Goal: Task Accomplishment & Management: Manage account settings

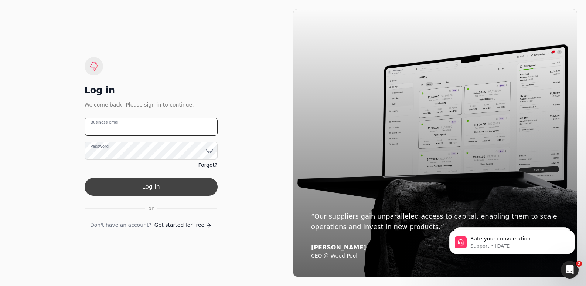
type email "[PERSON_NAME][EMAIL_ADDRESS][DOMAIN_NAME]"
click at [156, 183] on button "Log in" at bounding box center [151, 187] width 133 height 18
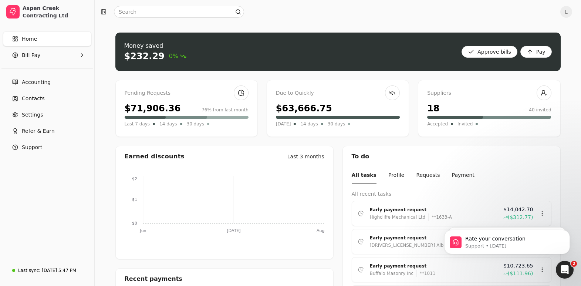
click at [150, 109] on div "$71,906.36" at bounding box center [153, 108] width 56 height 13
click at [242, 93] on link at bounding box center [241, 92] width 15 height 15
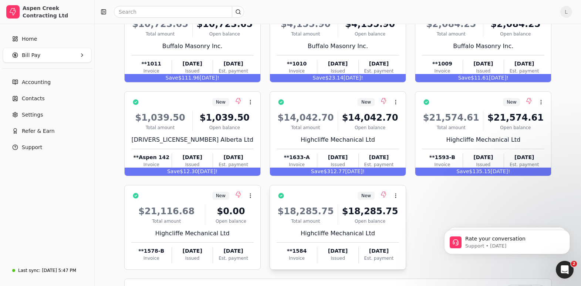
scroll to position [84, 0]
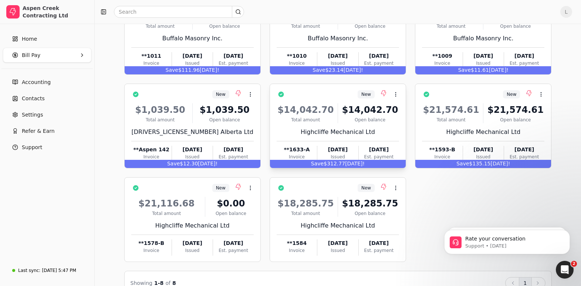
click at [329, 113] on div "$14,042.70" at bounding box center [305, 109] width 58 height 13
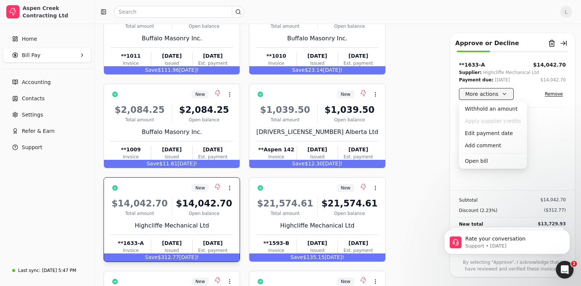
click at [502, 92] on button "More actions" at bounding box center [486, 94] width 55 height 12
click at [489, 133] on div "Edit payment date" at bounding box center [492, 133] width 65 height 12
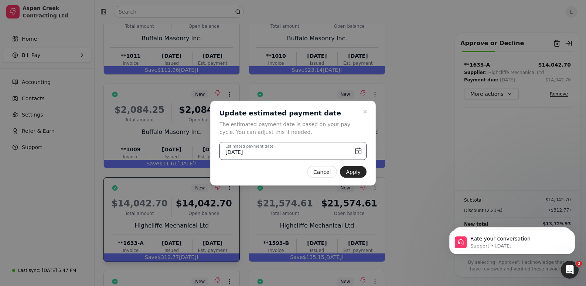
click at [359, 146] on input "[DATE]" at bounding box center [293, 151] width 147 height 18
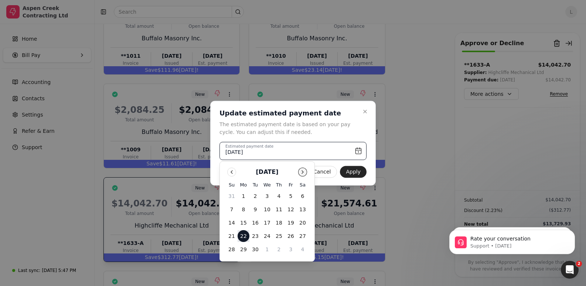
click at [306, 171] on button "Go to next month" at bounding box center [302, 171] width 9 height 9
click at [267, 196] on button "1" at bounding box center [267, 196] width 12 height 12
type input "[DATE]"
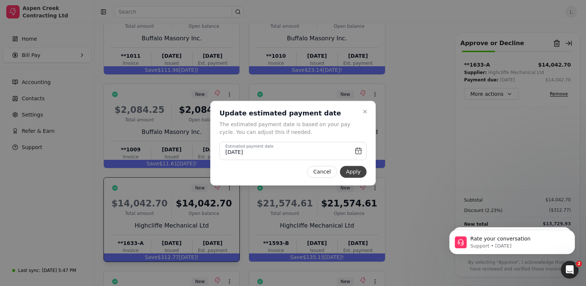
click at [359, 174] on button "Apply" at bounding box center [353, 172] width 27 height 12
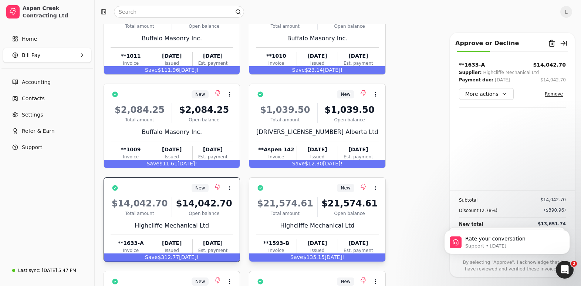
click at [257, 210] on div "Total amount" at bounding box center [285, 213] width 58 height 7
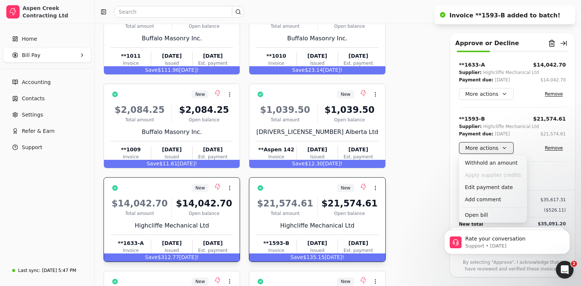
click at [486, 146] on button "More actions" at bounding box center [486, 148] width 55 height 12
click at [487, 186] on div "Edit payment date" at bounding box center [492, 187] width 65 height 12
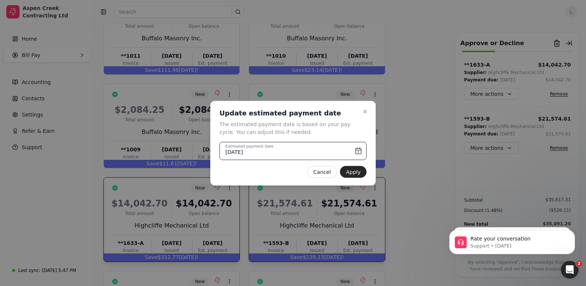
click at [360, 151] on input "[DATE]" at bounding box center [293, 151] width 147 height 18
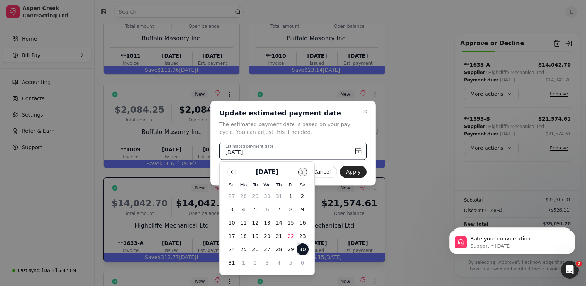
click at [302, 170] on button "Go to next month" at bounding box center [302, 171] width 9 height 9
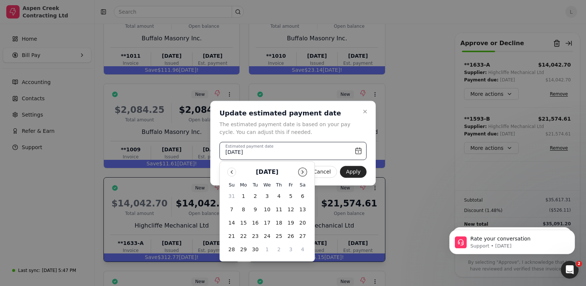
click at [304, 171] on button "Go to next month" at bounding box center [302, 171] width 9 height 9
click at [265, 197] on button "1" at bounding box center [267, 196] width 12 height 12
type input "[DATE]"
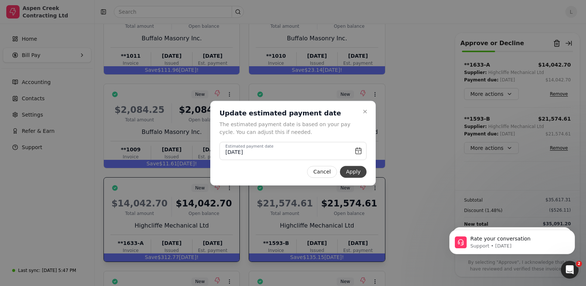
click at [354, 174] on button "Apply" at bounding box center [353, 172] width 27 height 12
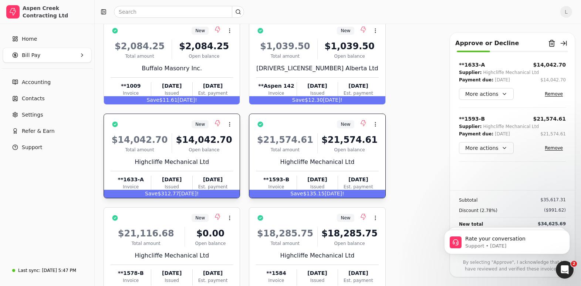
scroll to position [160, 0]
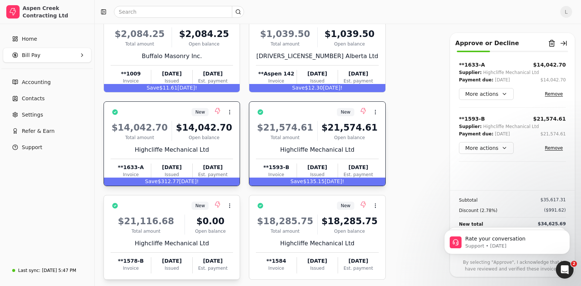
click at [201, 238] on div "$21,116.68 Total amount $0.00 Open balance Highcliffe Mechanical Ltd **1578-B I…" at bounding box center [172, 241] width 122 height 63
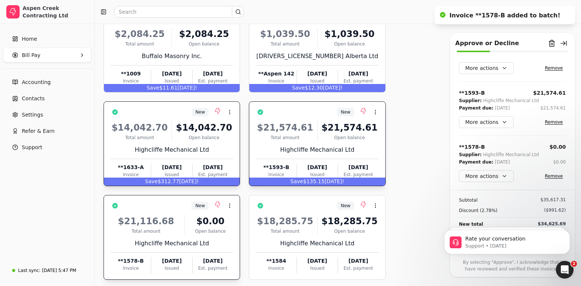
scroll to position [26, 0]
click at [490, 174] on button "More actions" at bounding box center [486, 176] width 55 height 12
click html "Rate your conversation Support • [DATE] Please let me know if you have any othe…"
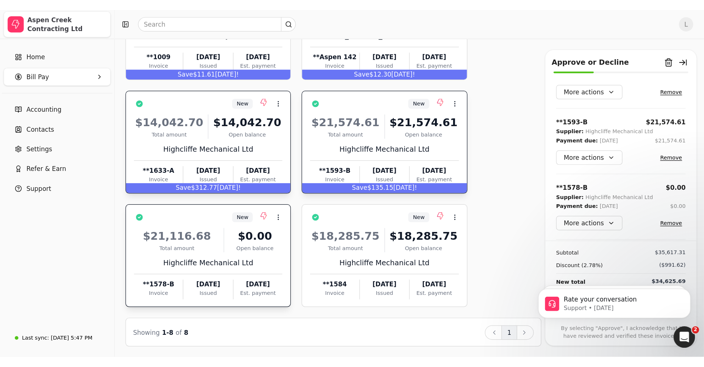
scroll to position [0, 0]
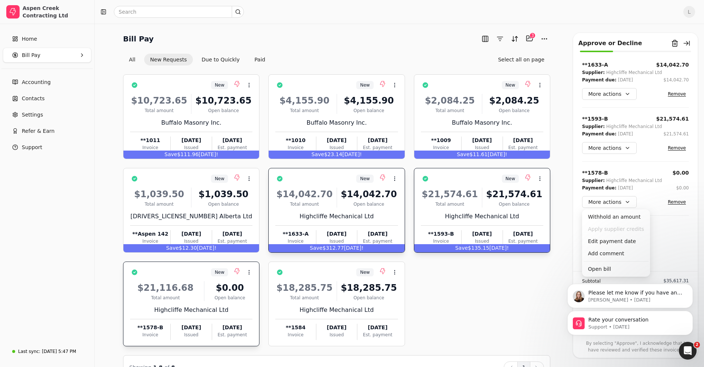
click at [586, 243] on div "Rate your conversation Support • [DATE] Please let me know if you have any othe…" at bounding box center [630, 288] width 136 height 92
click at [586, 241] on div "Edit payment date" at bounding box center [616, 241] width 65 height 12
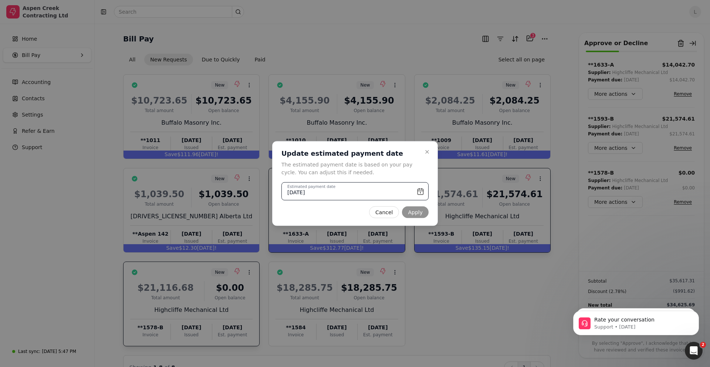
click at [422, 192] on input "[DATE]" at bounding box center [354, 191] width 147 height 18
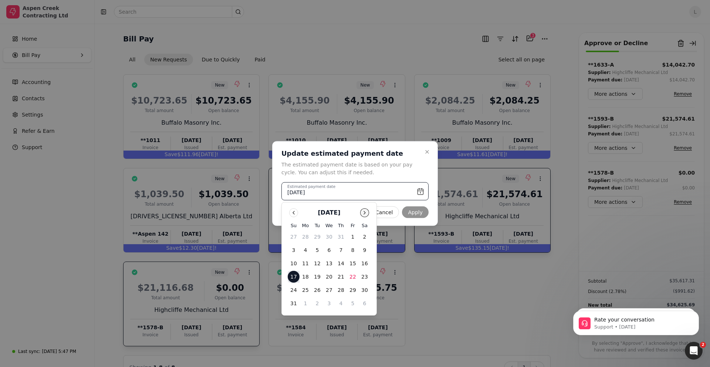
click at [365, 213] on button "Go to next month" at bounding box center [364, 212] width 9 height 9
drag, startPoint x: 366, startPoint y: 211, endPoint x: 357, endPoint y: 238, distance: 28.4
click at [366, 212] on button "Go to next month" at bounding box center [364, 212] width 9 height 9
click at [327, 237] on button "1" at bounding box center [329, 237] width 12 height 12
type input "[DATE]"
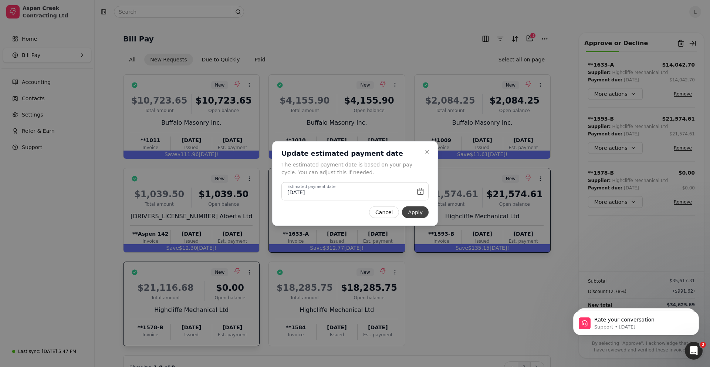
click at [412, 214] on button "Apply" at bounding box center [415, 212] width 27 height 12
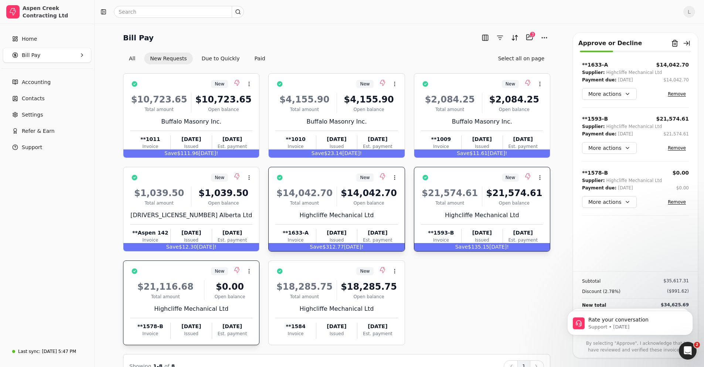
scroll to position [1, 0]
click at [586, 201] on button "Remove" at bounding box center [677, 201] width 24 height 9
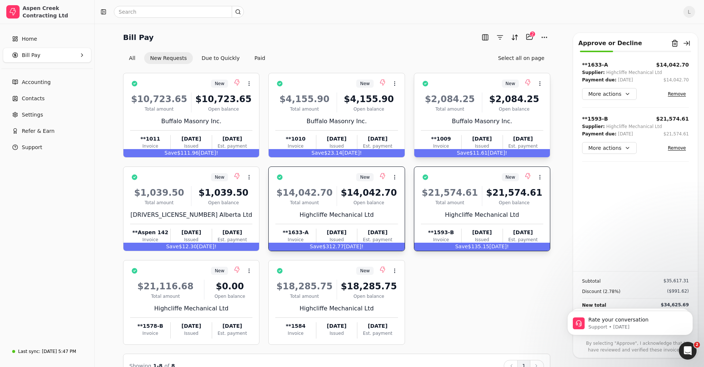
click at [516, 117] on div "Buffalo Masonry Inc." at bounding box center [482, 121] width 122 height 9
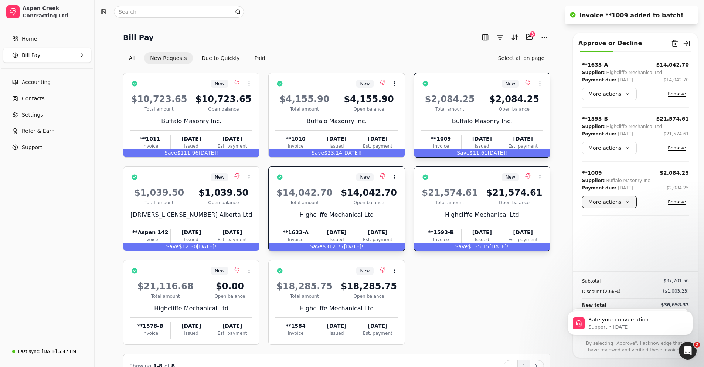
click at [586, 199] on button "More actions" at bounding box center [609, 202] width 55 height 12
click at [586, 243] on div "Edit payment date" at bounding box center [616, 241] width 65 height 12
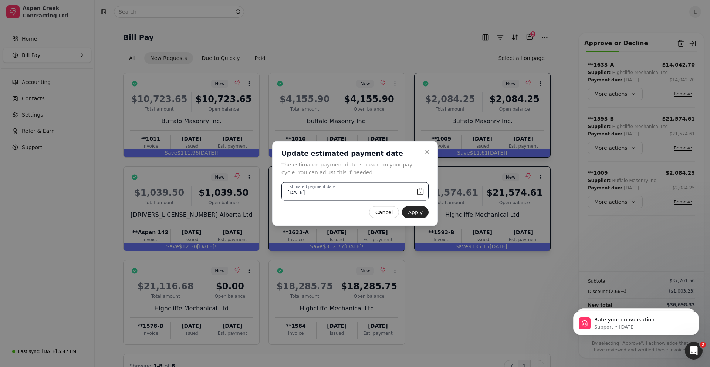
click at [419, 193] on input "[DATE]" at bounding box center [354, 191] width 147 height 18
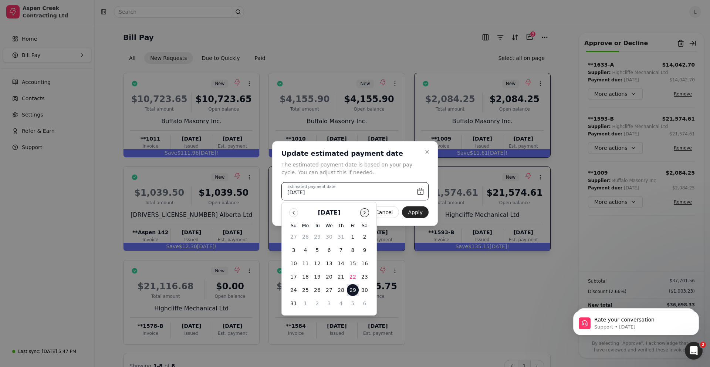
click at [365, 213] on button "Go to next month" at bounding box center [364, 212] width 9 height 9
click at [329, 285] on button "1" at bounding box center [329, 290] width 12 height 12
type input "[DATE]"
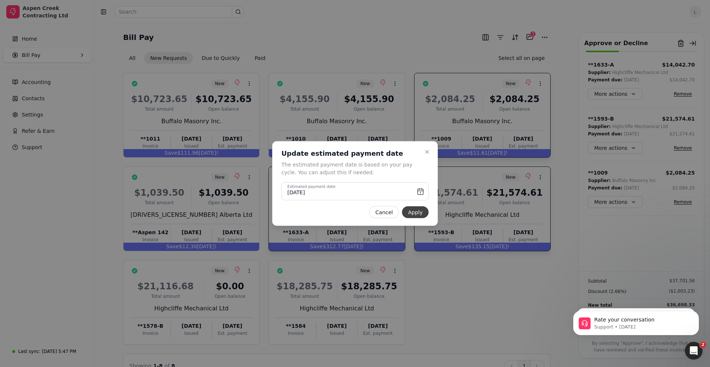
click at [416, 213] on button "Apply" at bounding box center [415, 212] width 27 height 12
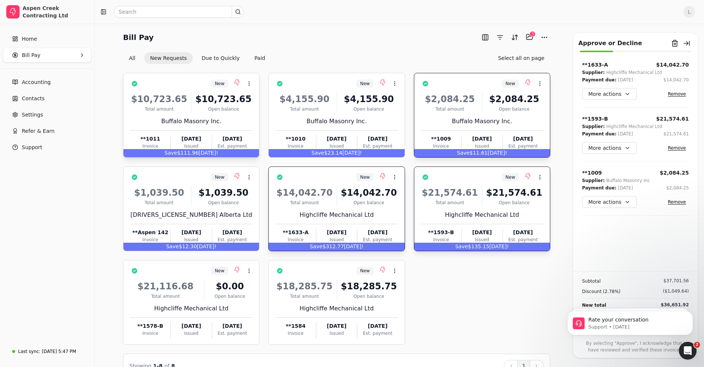
click at [217, 98] on div "$10,723.65" at bounding box center [223, 98] width 58 height 13
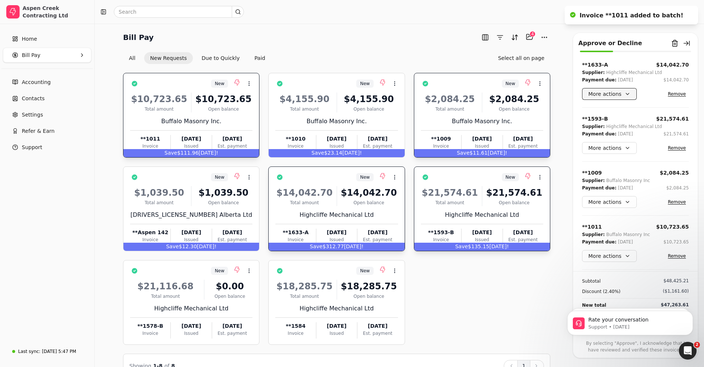
click at [586, 93] on button "More actions" at bounding box center [609, 94] width 55 height 12
click at [586, 134] on div "Edit payment date" at bounding box center [616, 133] width 65 height 12
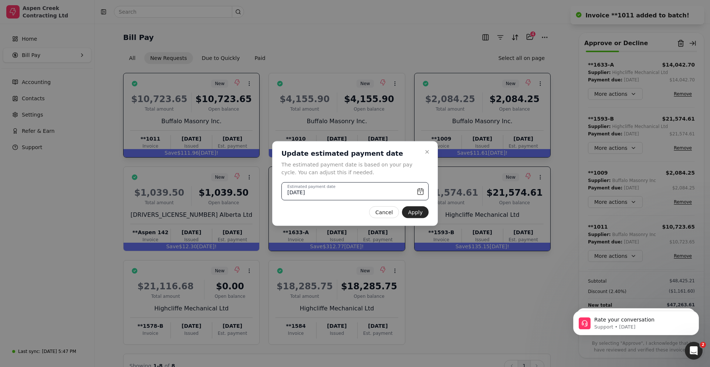
click at [421, 188] on input "[DATE]" at bounding box center [354, 191] width 147 height 18
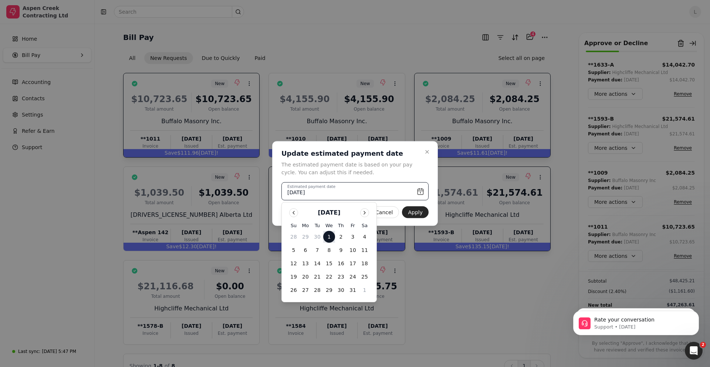
click at [421, 188] on input "[DATE]" at bounding box center [354, 191] width 147 height 18
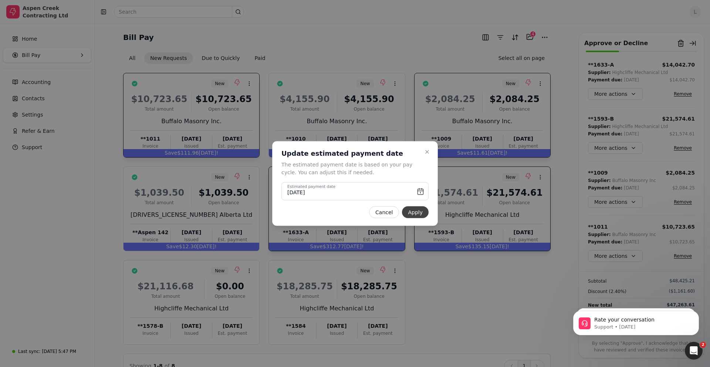
click at [418, 209] on button "Apply" at bounding box center [415, 212] width 27 height 12
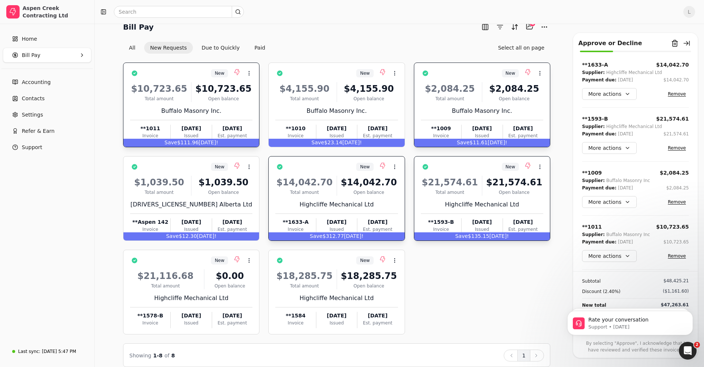
scroll to position [13, 0]
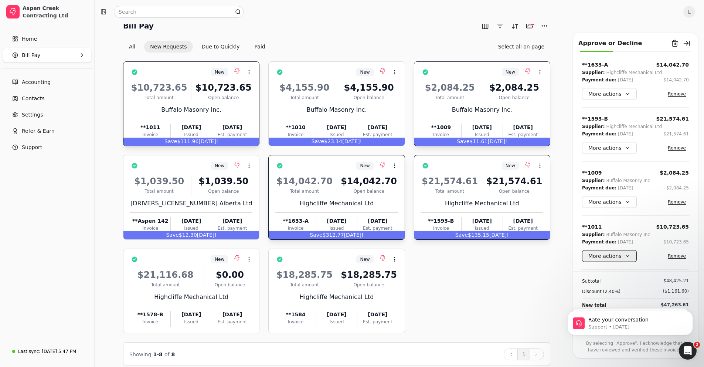
click at [586, 257] on button "More actions" at bounding box center [609, 256] width 55 height 12
click html "Rate your conversation Support • [DATE] Please let me know if you have any othe…"
click at [586, 285] on iframe at bounding box center [630, 321] width 148 height 52
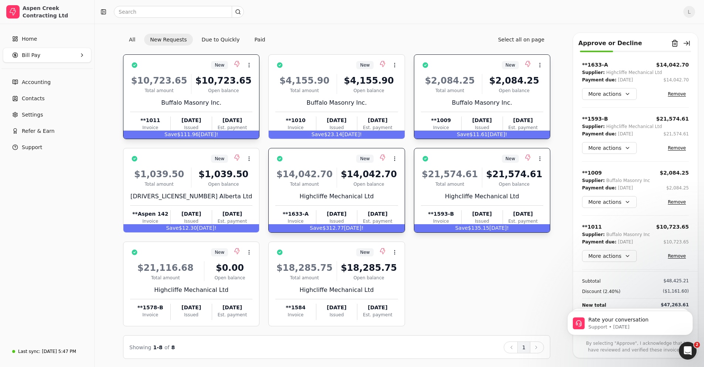
scroll to position [20, 0]
click at [586, 285] on icon "Dismiss notification" at bounding box center [691, 285] width 4 height 4
click at [586, 285] on icon "Dismiss notification" at bounding box center [691, 312] width 4 height 4
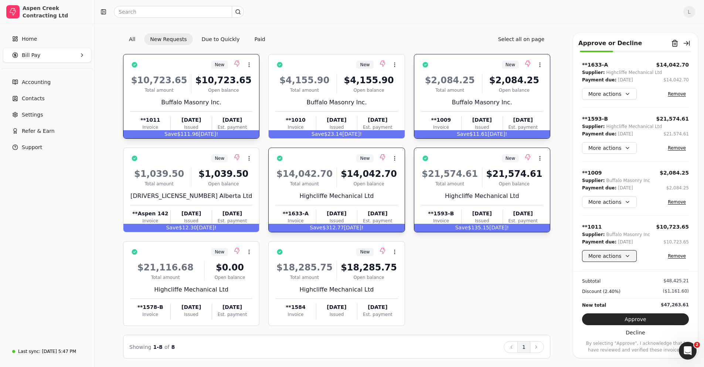
click at [586, 255] on button "More actions" at bounding box center [609, 256] width 55 height 12
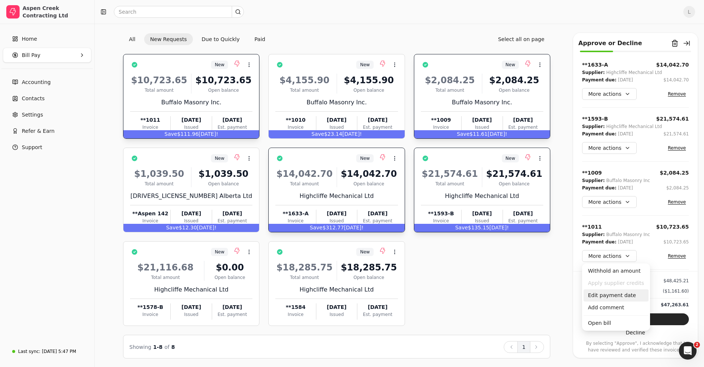
click at [586, 285] on div "Edit payment date" at bounding box center [616, 295] width 65 height 12
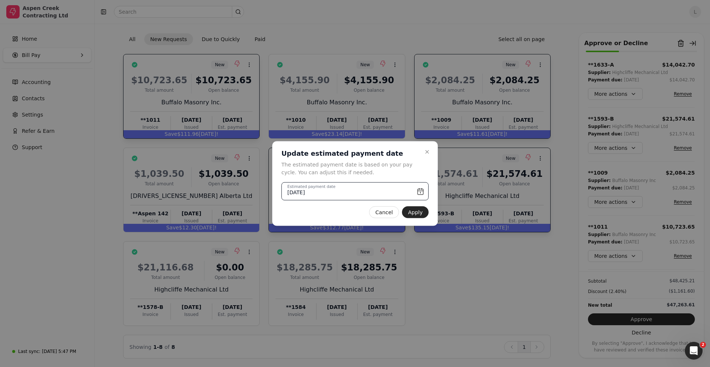
click at [419, 191] on input "[DATE]" at bounding box center [354, 191] width 147 height 18
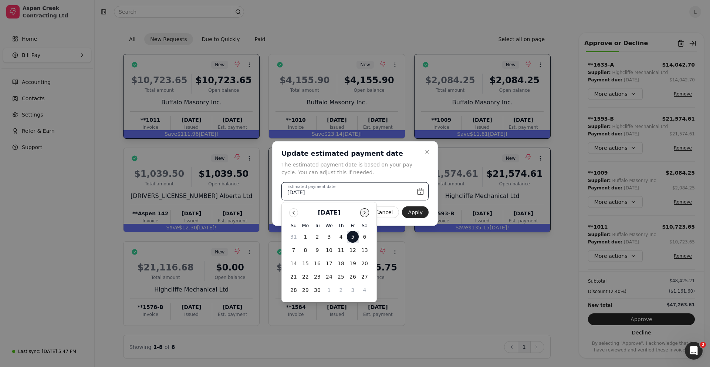
click at [361, 211] on button "Go to next month" at bounding box center [364, 212] width 9 height 9
click at [328, 236] on button "1" at bounding box center [329, 237] width 12 height 12
type input "[DATE]"
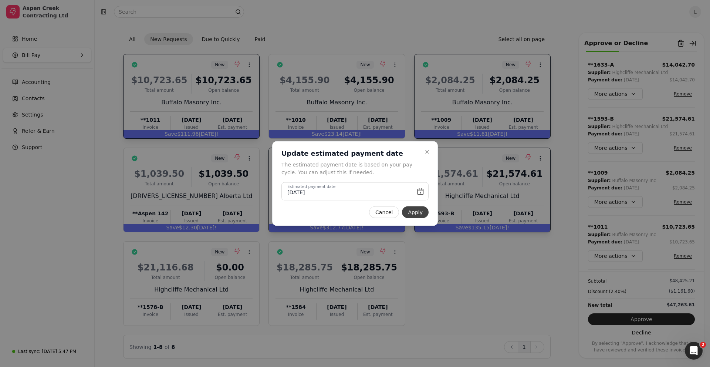
click at [414, 214] on button "Apply" at bounding box center [415, 212] width 27 height 12
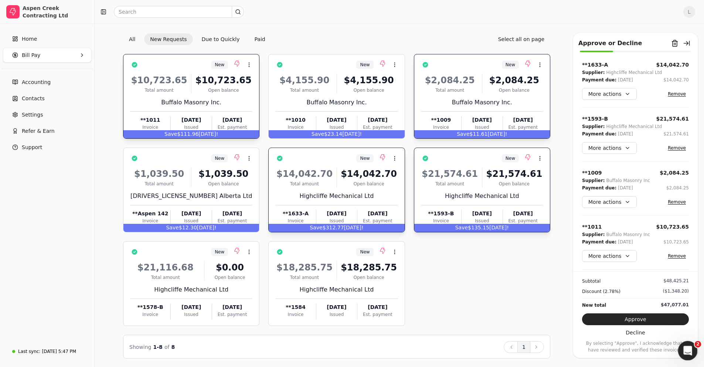
click at [586, 285] on icon "Open Intercom Messenger" at bounding box center [687, 349] width 12 height 12
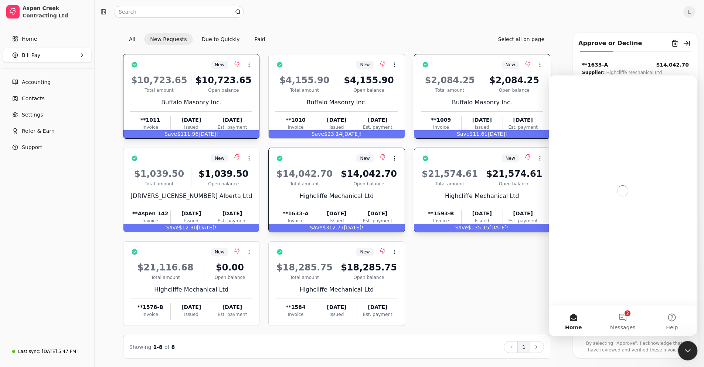
scroll to position [0, 0]
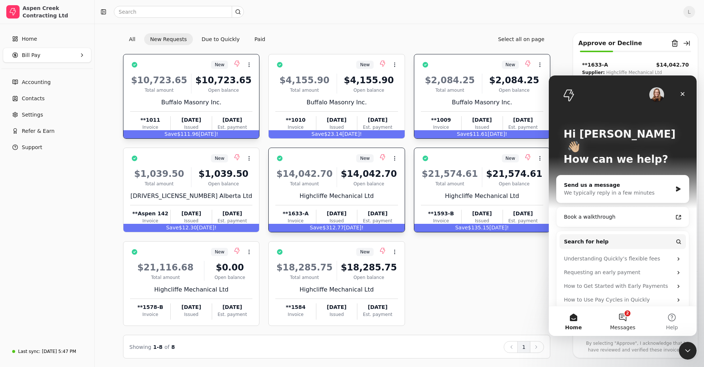
click at [586, 285] on button "2 Messages" at bounding box center [622, 321] width 49 height 30
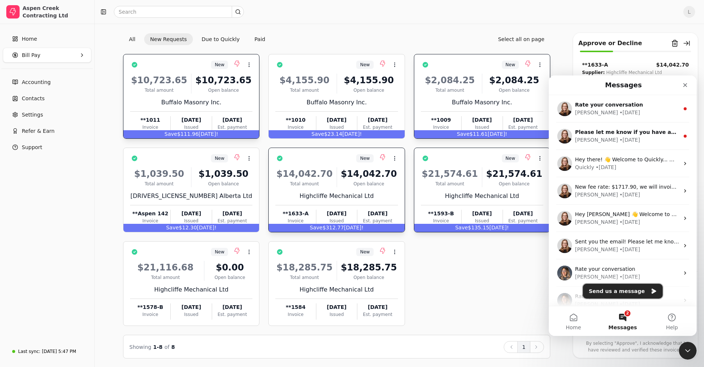
click at [586, 285] on button "Send us a message" at bounding box center [623, 290] width 80 height 15
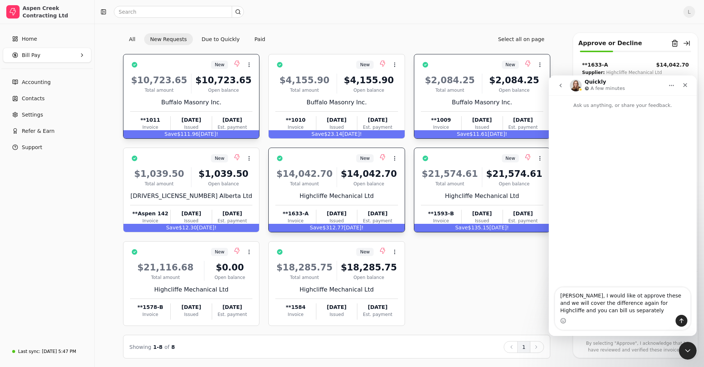
type textarea "[PERSON_NAME], I would like ot approve these and we will cover the difference a…"
click at [586, 285] on icon "Send a message…" at bounding box center [682, 320] width 4 height 5
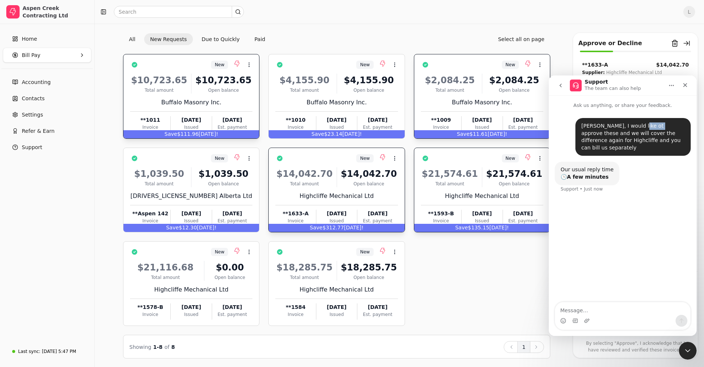
click at [561, 85] on icon "go back" at bounding box center [561, 85] width 6 height 6
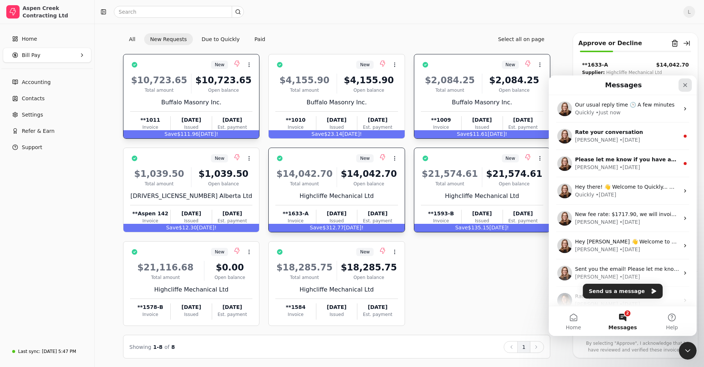
click at [586, 84] on div "Close" at bounding box center [685, 84] width 13 height 13
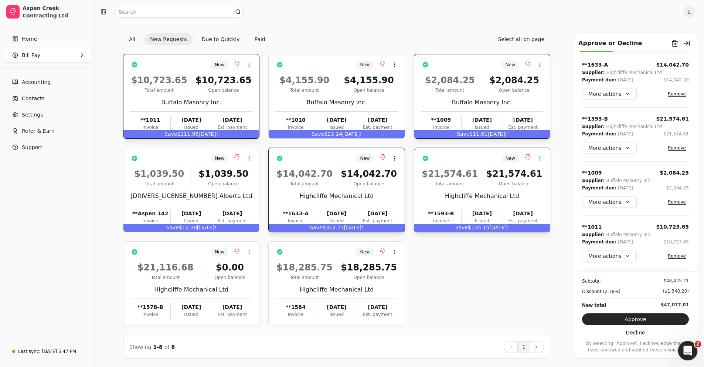
click at [586, 285] on div "Open Intercom Messenger" at bounding box center [686, 349] width 24 height 24
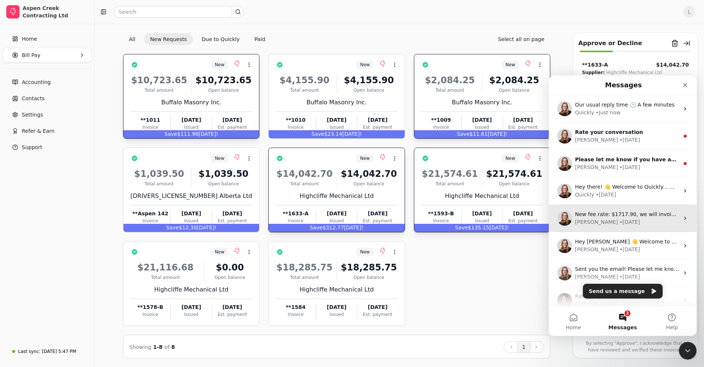
scroll to position [65, 0]
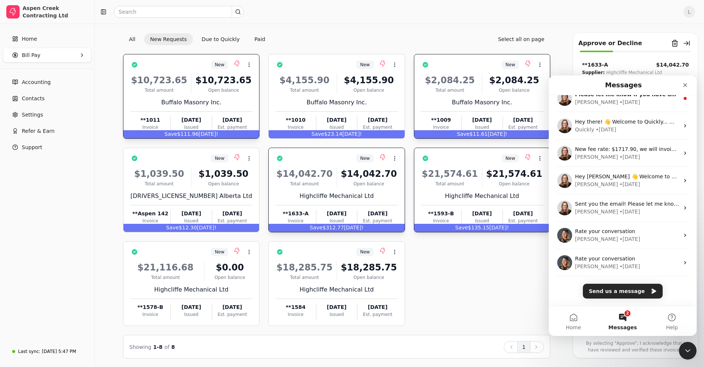
click at [586, 285] on button "2 Messages" at bounding box center [622, 321] width 49 height 30
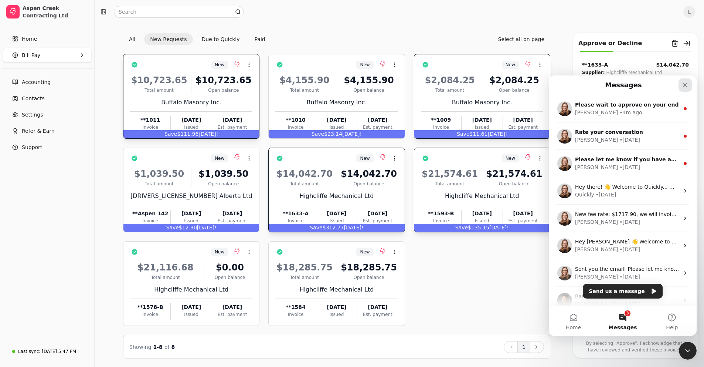
click at [586, 85] on icon "Close" at bounding box center [685, 85] width 6 height 6
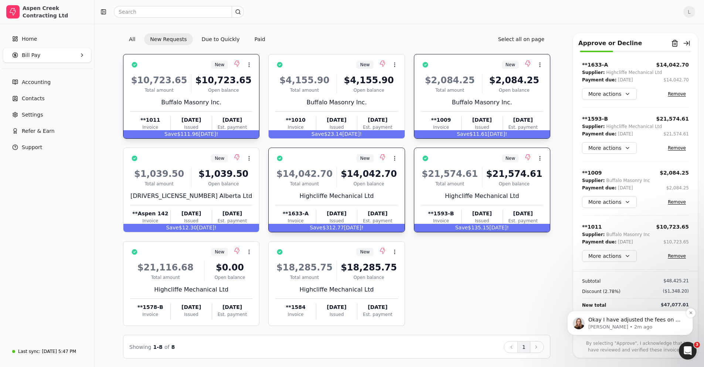
click at [586, 285] on p "Okay I have adjusted the fees on my end. You will be able go in and approve!" at bounding box center [635, 319] width 95 height 7
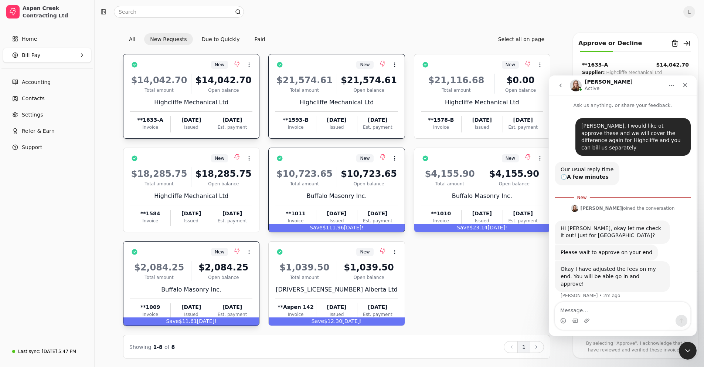
scroll to position [1, 0]
click at [577, 285] on textarea "Message…" at bounding box center [622, 308] width 135 height 13
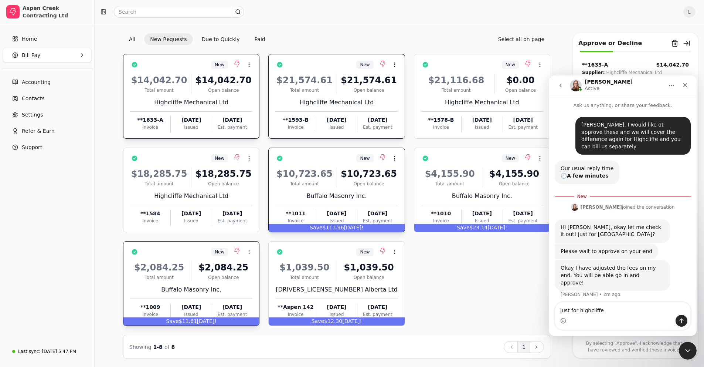
type textarea "just for highcliffe"
click at [586, 285] on icon "Send a message…" at bounding box center [682, 320] width 6 height 6
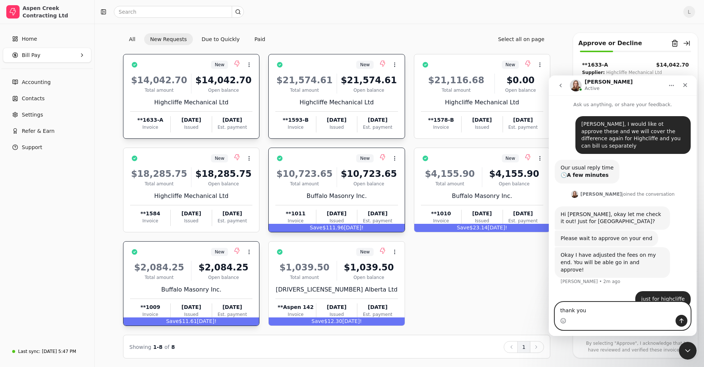
type textarea "thank you"
click at [586, 285] on icon "Send a message…" at bounding box center [682, 320] width 6 height 6
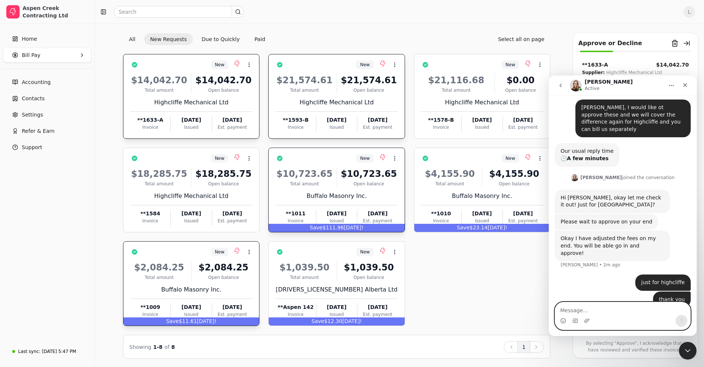
scroll to position [46, 0]
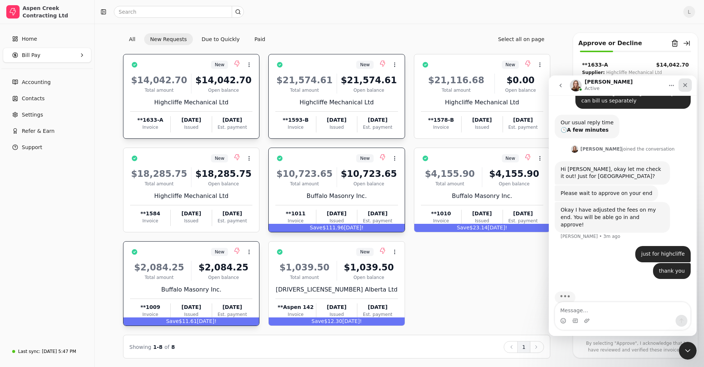
click at [586, 86] on icon "Close" at bounding box center [685, 85] width 6 height 6
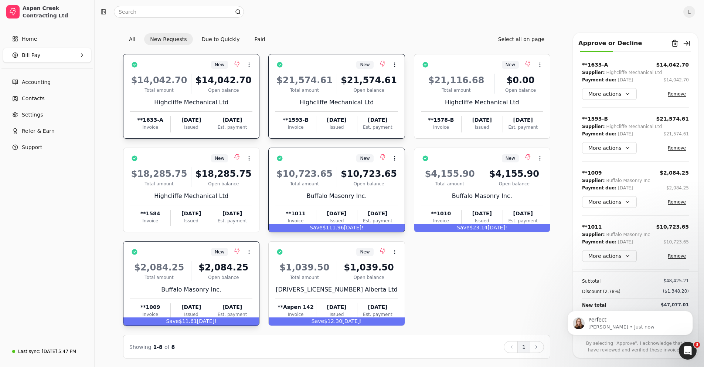
scroll to position [40, 0]
click at [586, 285] on p "Perfect" at bounding box center [635, 319] width 95 height 7
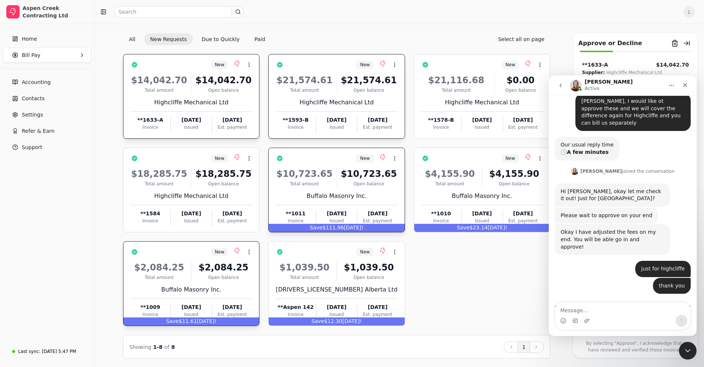
scroll to position [52, 0]
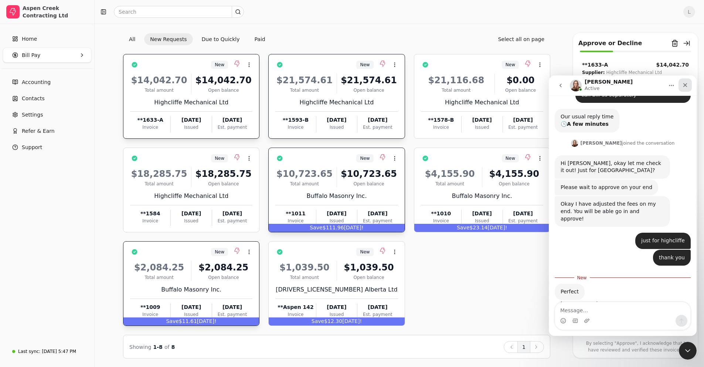
click at [586, 82] on div "Close" at bounding box center [685, 84] width 13 height 13
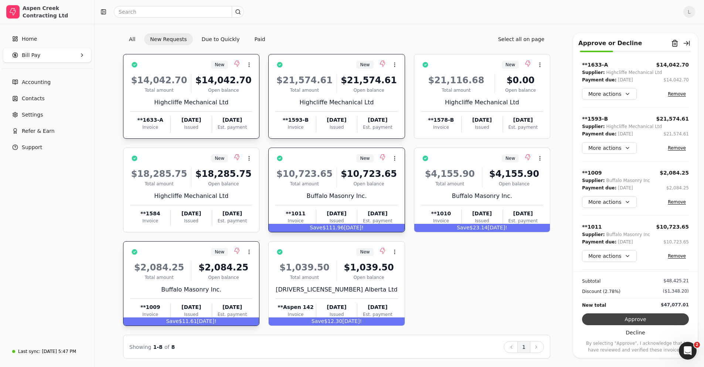
click at [586, 285] on button "Approve" at bounding box center [635, 319] width 107 height 12
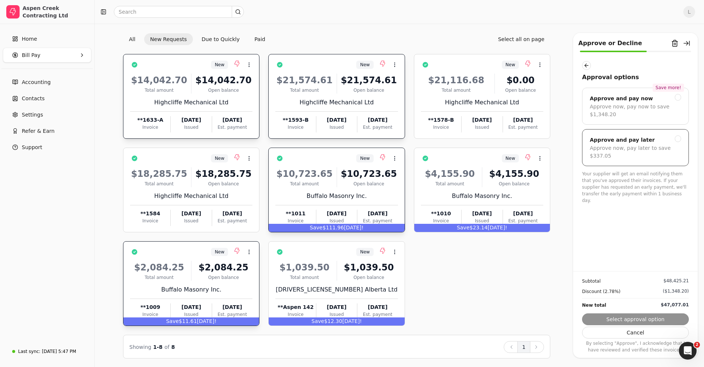
click at [586, 138] on div at bounding box center [678, 138] width 7 height 7
click at [586, 68] on button "button" at bounding box center [586, 65] width 9 height 9
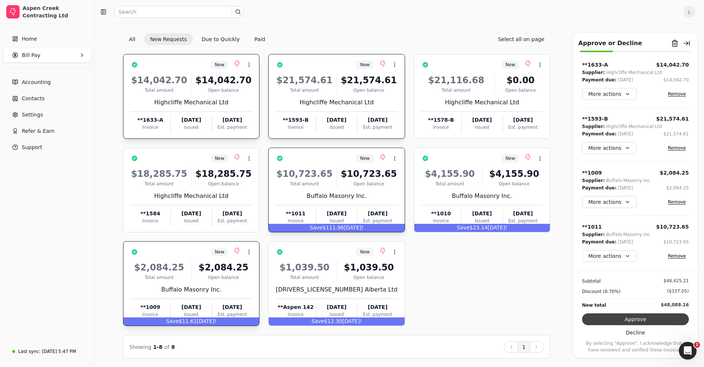
click at [586, 285] on button "Approve" at bounding box center [635, 319] width 107 height 12
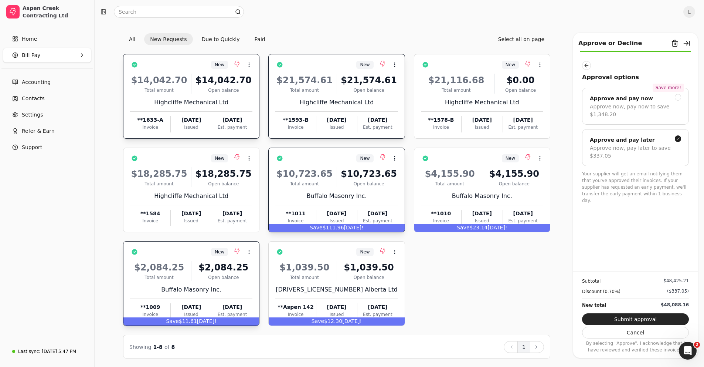
click at [586, 285] on button "Submit approval" at bounding box center [635, 319] width 107 height 12
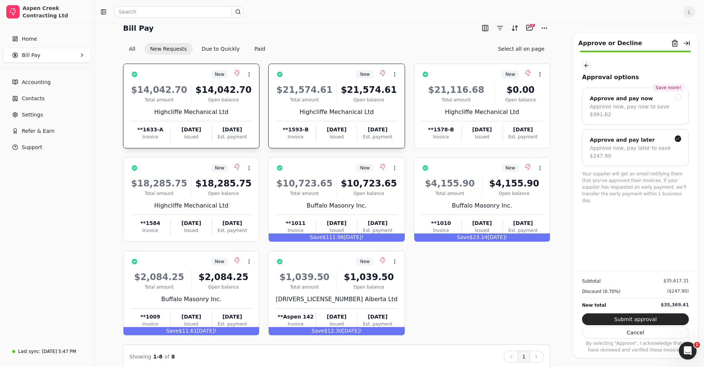
scroll to position [0, 0]
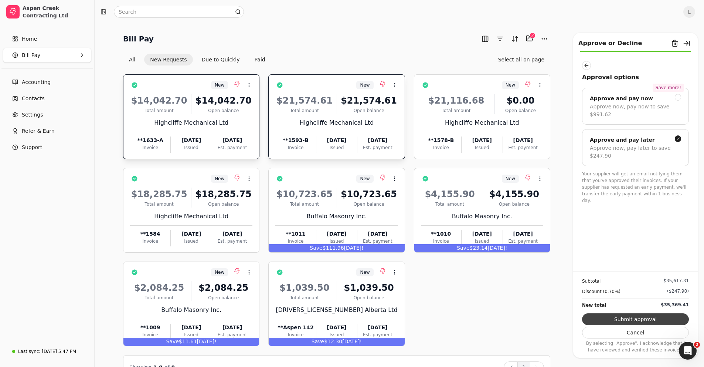
click at [586, 285] on button "Submit approval" at bounding box center [635, 319] width 107 height 12
click at [586, 285] on icon "Open Intercom Messenger" at bounding box center [687, 349] width 12 height 12
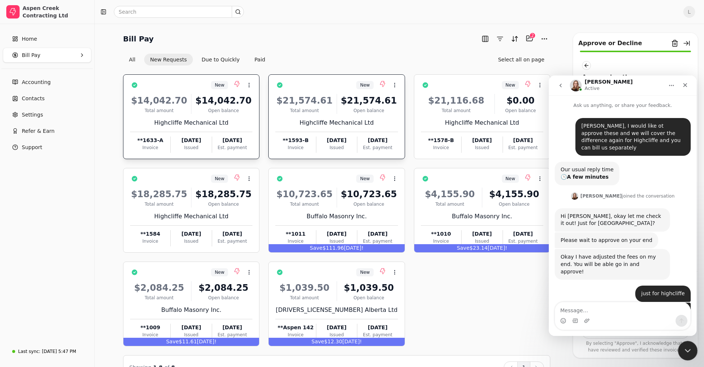
scroll to position [40, 0]
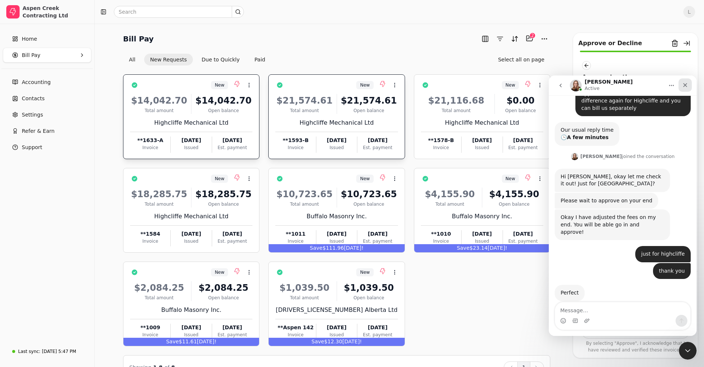
click at [586, 85] on icon "Close" at bounding box center [685, 85] width 6 height 6
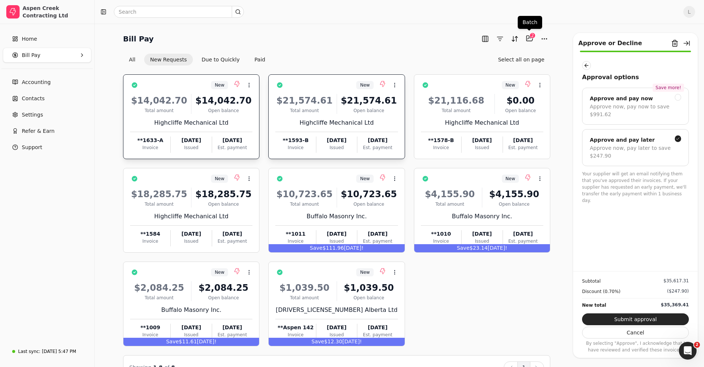
click at [531, 37] on div "2" at bounding box center [533, 36] width 6 height 6
click at [531, 38] on div "2" at bounding box center [533, 36] width 6 height 6
click at [533, 37] on div "2" at bounding box center [533, 36] width 6 height 6
click at [586, 66] on button "button" at bounding box center [586, 65] width 9 height 9
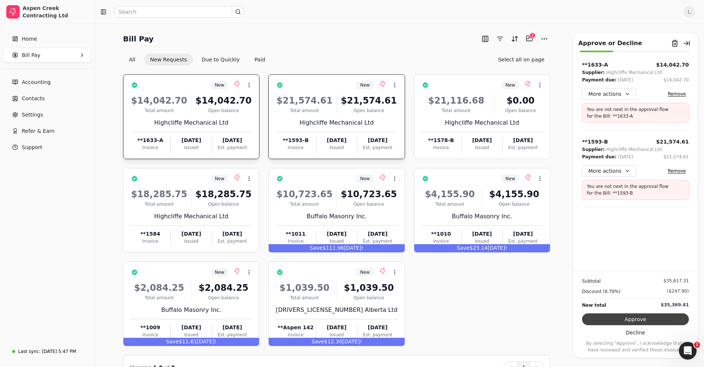
click at [586, 285] on button "Approve" at bounding box center [635, 319] width 107 height 12
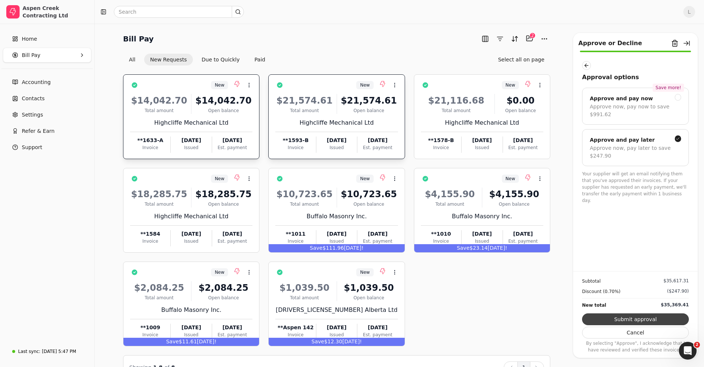
click at [586, 285] on button "Submit approval" at bounding box center [635, 319] width 107 height 12
click at [38, 55] on span "Bill Pay" at bounding box center [31, 55] width 18 height 8
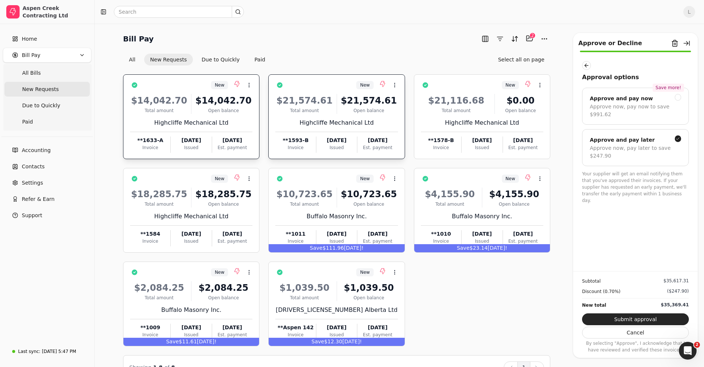
click at [47, 90] on span "New Requests" at bounding box center [40, 89] width 37 height 8
click at [635, 157] on div "Approve now, pay later to save $247.90" at bounding box center [635, 152] width 91 height 16
click at [635, 317] on button "Submit approval" at bounding box center [635, 319] width 107 height 12
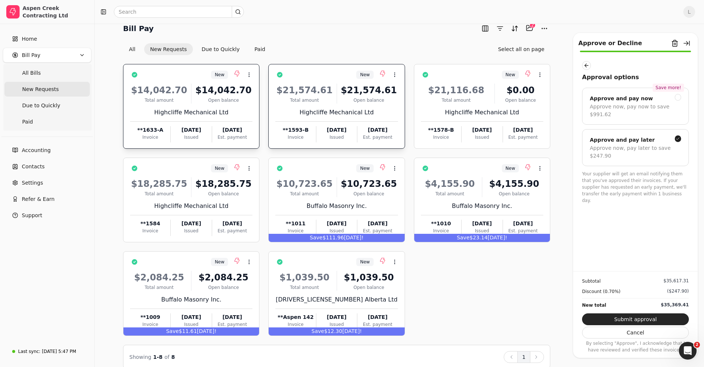
scroll to position [20, 0]
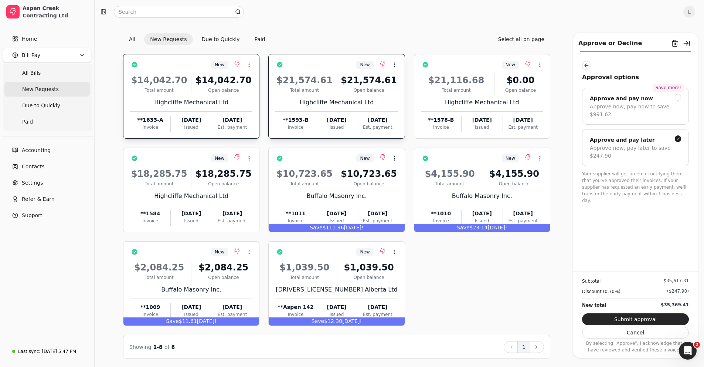
click at [543, 350] on li "Next" at bounding box center [537, 347] width 14 height 12
click at [30, 153] on span "Accounting" at bounding box center [36, 150] width 29 height 8
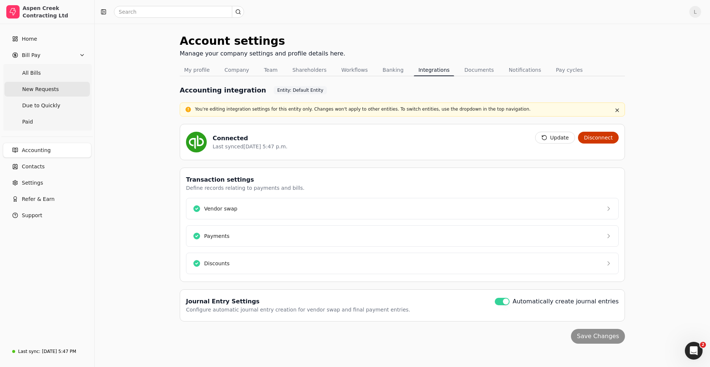
click at [30, 95] on Requests "New Requests" at bounding box center [46, 89] width 85 height 15
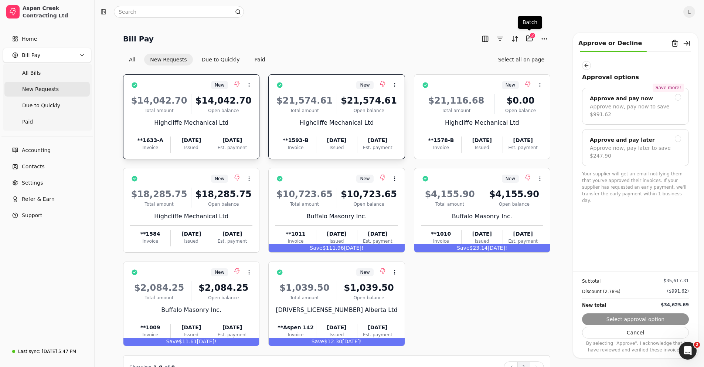
click at [530, 37] on div "2" at bounding box center [533, 36] width 6 height 6
click at [531, 36] on div "2" at bounding box center [533, 36] width 6 height 6
click at [531, 37] on div "2" at bounding box center [533, 36] width 6 height 6
click at [585, 68] on button "button" at bounding box center [586, 65] width 9 height 9
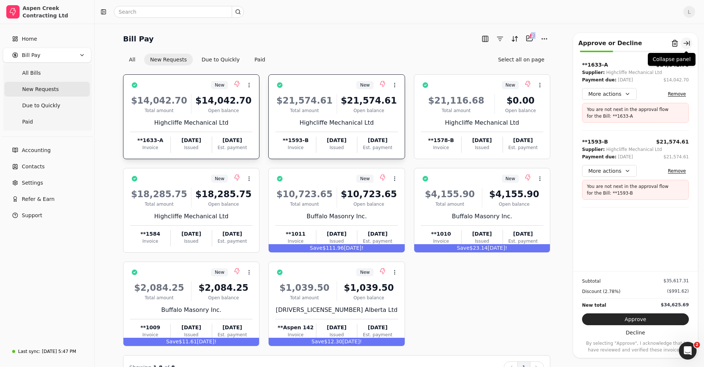
click at [690, 43] on button "button" at bounding box center [687, 43] width 12 height 12
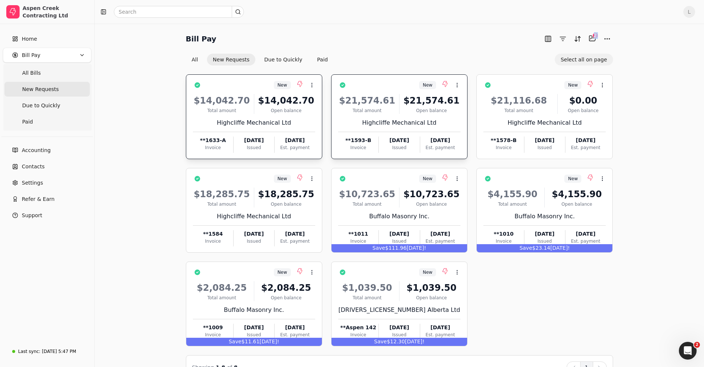
click at [574, 61] on button "Select all on page" at bounding box center [584, 60] width 58 height 12
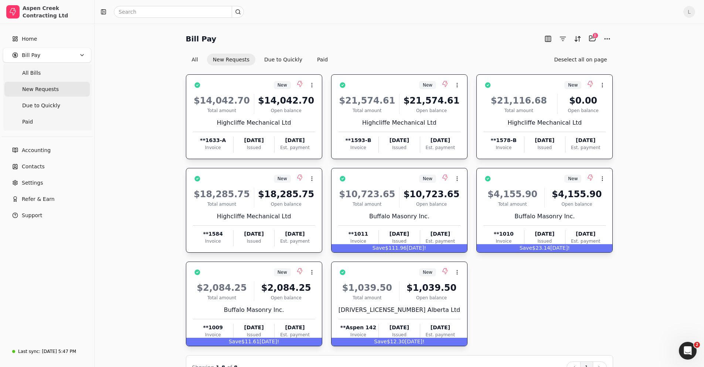
click at [435, 62] on div "All New Requests Due to Quickly Paid Deselect all on page" at bounding box center [399, 60] width 427 height 12
click at [585, 59] on button "Deselect all on page" at bounding box center [580, 60] width 65 height 12
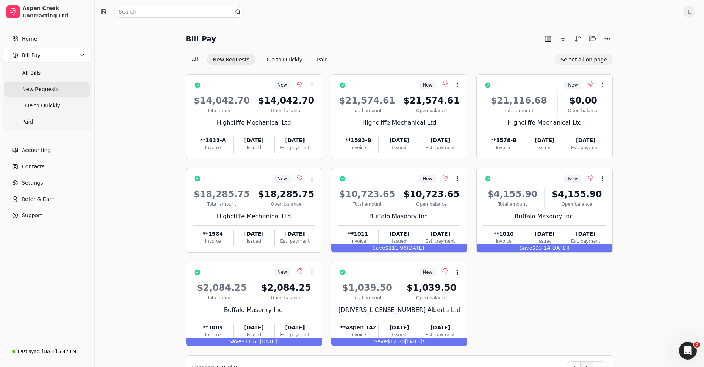
click at [601, 60] on button "Select all on page" at bounding box center [584, 60] width 58 height 12
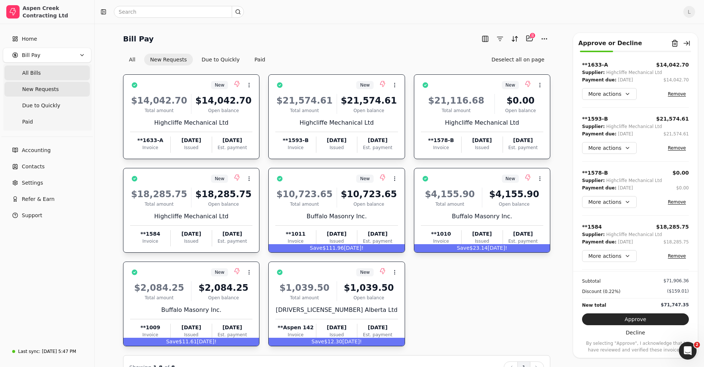
click at [31, 73] on span "All Bills" at bounding box center [31, 73] width 18 height 8
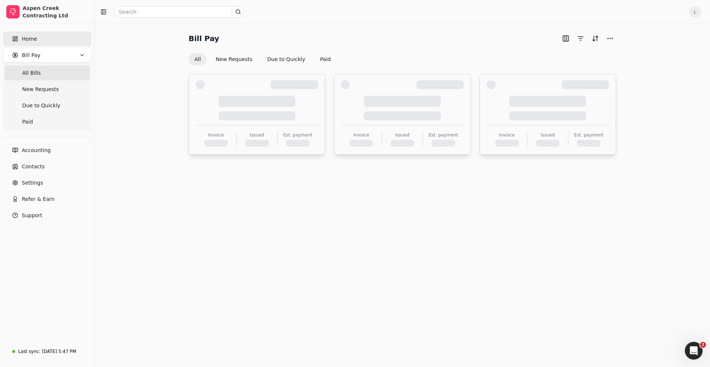
click at [25, 37] on span "Home" at bounding box center [29, 39] width 15 height 8
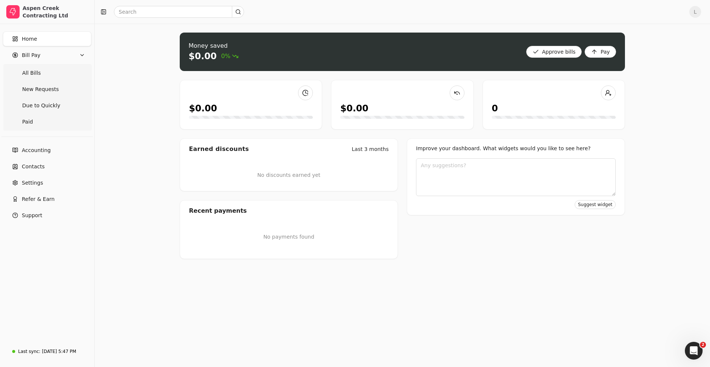
click at [25, 37] on span "Home" at bounding box center [29, 39] width 15 height 8
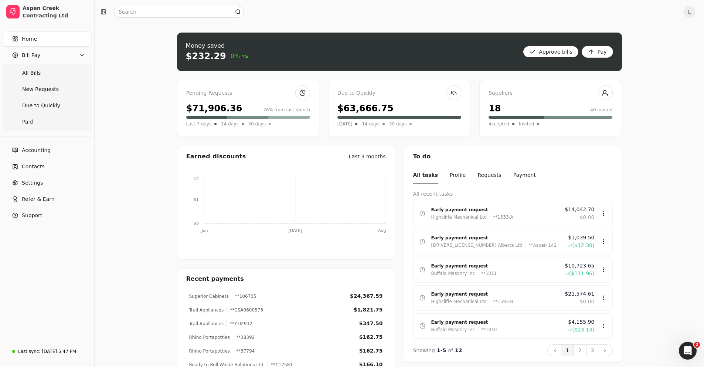
click at [547, 52] on bills "Approve bills" at bounding box center [551, 52] width 56 height 12
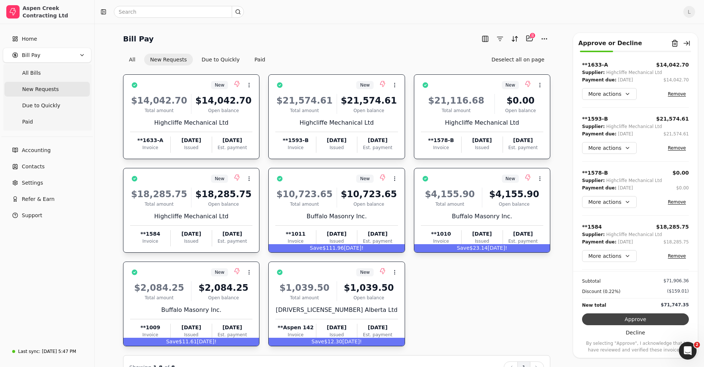
click at [645, 319] on button "Approve" at bounding box center [635, 319] width 107 height 12
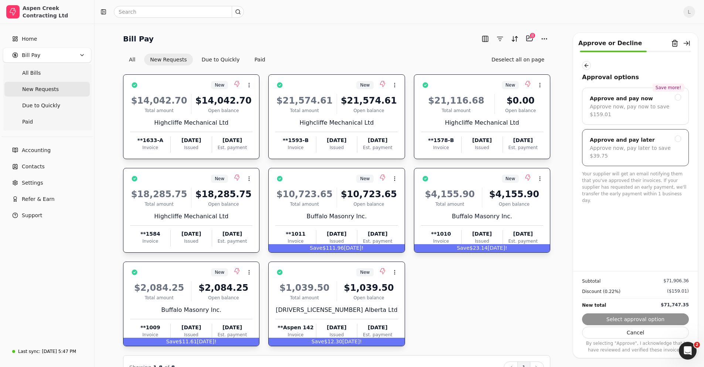
click at [639, 141] on div "Approve and pay later" at bounding box center [622, 139] width 65 height 9
click at [645, 320] on button "Submit approval" at bounding box center [635, 319] width 107 height 12
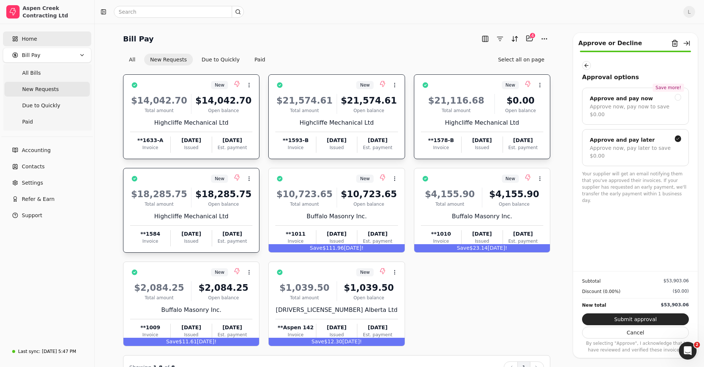
click at [28, 39] on span "Home" at bounding box center [29, 39] width 15 height 8
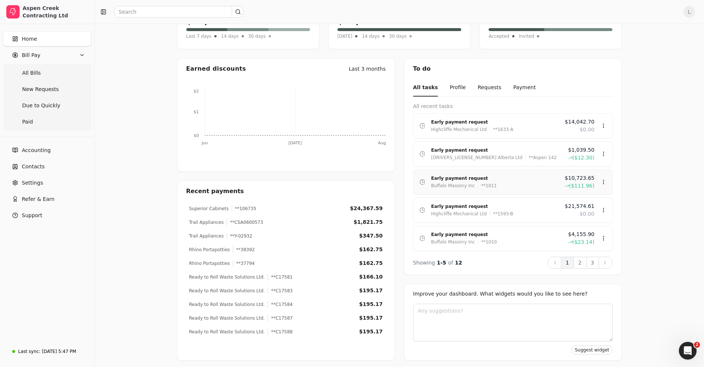
scroll to position [90, 0]
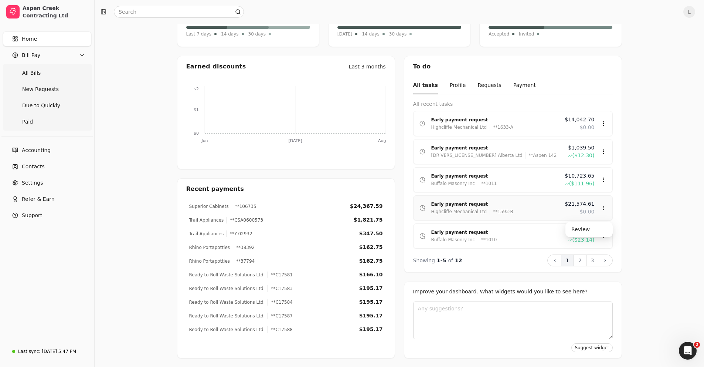
click at [604, 207] on icon at bounding box center [604, 208] width 6 height 6
click at [644, 182] on div "Money saved $232.29 0% Approve bills Pay Pending Requests $71,906.36 76% from l…" at bounding box center [399, 150] width 609 height 433
click at [27, 90] on span "New Requests" at bounding box center [40, 89] width 37 height 8
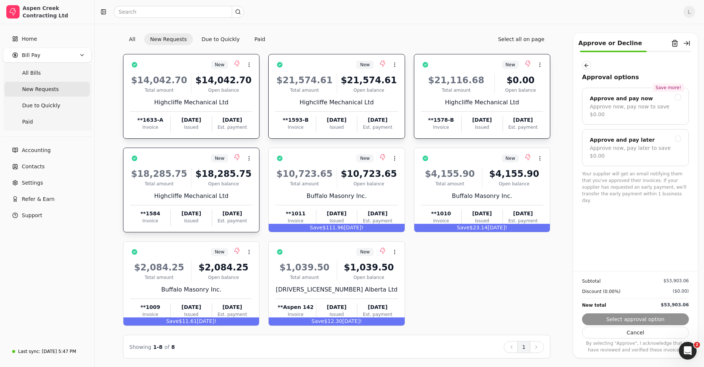
click at [23, 55] on span "Bill Pay" at bounding box center [31, 55] width 18 height 8
